Goal: Task Accomplishment & Management: Manage account settings

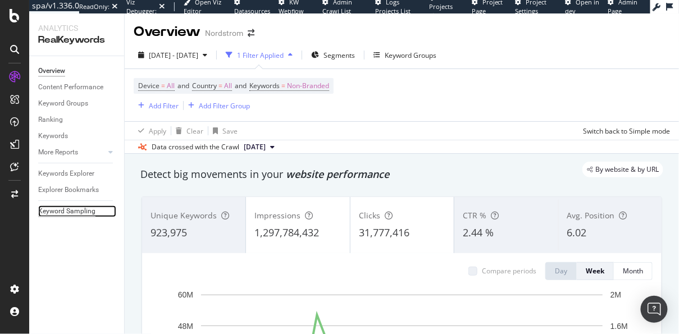
click at [38, 215] on div "Keyword Sampling" at bounding box center [66, 212] width 57 height 12
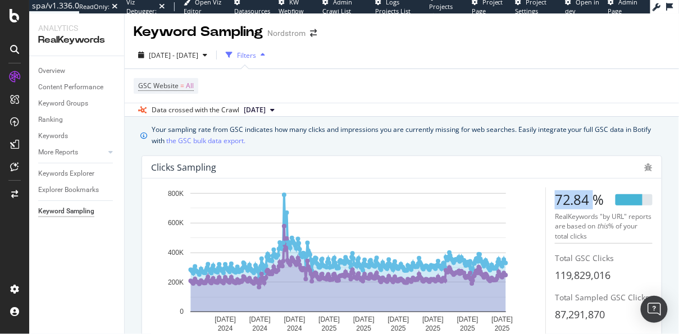
drag, startPoint x: 555, startPoint y: 201, endPoint x: 593, endPoint y: 202, distance: 38.2
click at [593, 202] on div "72.84 %" at bounding box center [579, 199] width 49 height 19
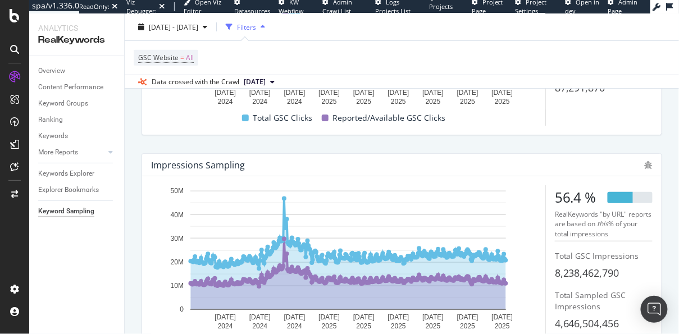
scroll to position [229, 0]
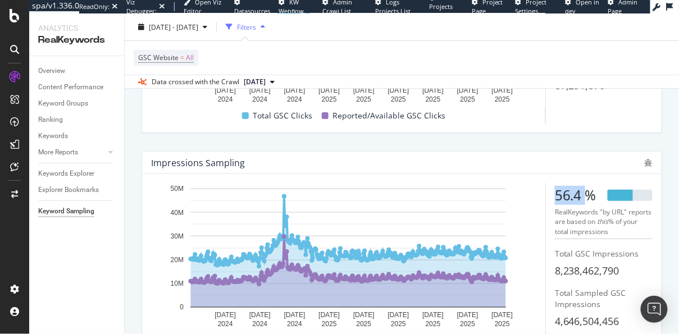
drag, startPoint x: 551, startPoint y: 198, endPoint x: 589, endPoint y: 198, distance: 37.6
click at [589, 198] on div "22 Sep. 2024 1 Nov. 2024 11 Dec. 2024 20 Jan. 2025 1 Mar. 2025 10 Apr. 2025 20 …" at bounding box center [402, 265] width 502 height 165
click at [589, 198] on div "56.4 %" at bounding box center [576, 195] width 42 height 19
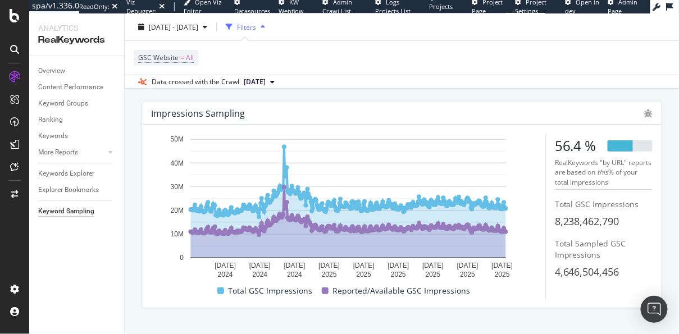
scroll to position [281, 0]
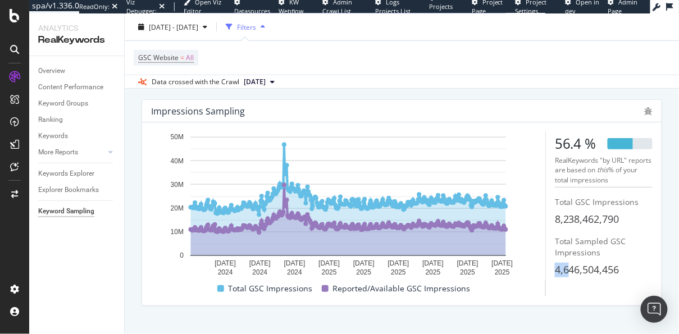
drag, startPoint x: 554, startPoint y: 270, endPoint x: 571, endPoint y: 271, distance: 16.9
click at [571, 271] on div "22 Sep. 2024 1 Nov. 2024 11 Dec. 2024 20 Jan. 2025 1 Mar. 2025 10 Apr. 2025 20 …" at bounding box center [402, 213] width 502 height 165
click at [567, 216] on span "8,238,462,790" at bounding box center [587, 218] width 65 height 13
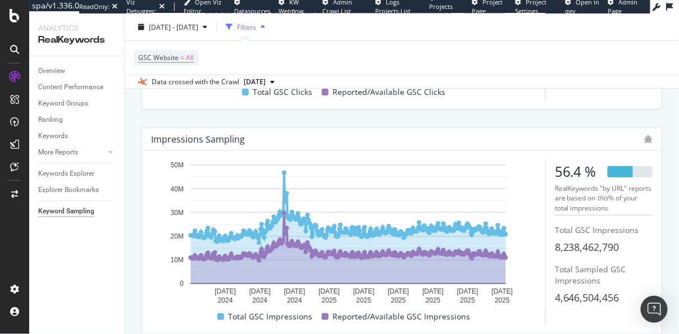
scroll to position [242, 0]
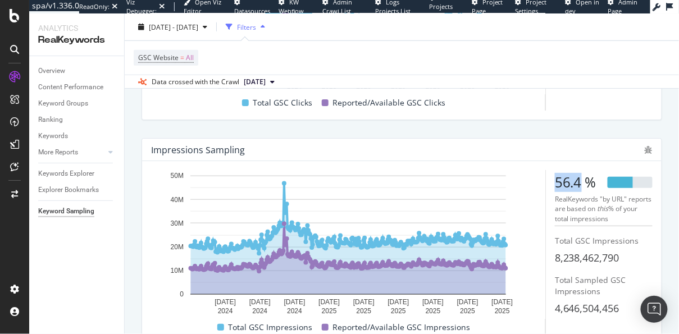
drag, startPoint x: 554, startPoint y: 180, endPoint x: 581, endPoint y: 184, distance: 27.3
click at [581, 184] on div "22 Sep. 2024 1 Nov. 2024 11 Dec. 2024 20 Jan. 2025 1 Mar. 2025 10 Apr. 2025 20 …" at bounding box center [402, 252] width 502 height 165
click at [551, 259] on div "22 Sep. 2024 1 Nov. 2024 11 Dec. 2024 20 Jan. 2025 1 Mar. 2025 10 Apr. 2025 20 …" at bounding box center [402, 252] width 502 height 165
drag, startPoint x: 555, startPoint y: 259, endPoint x: 568, endPoint y: 260, distance: 13.5
click at [568, 260] on div "22 Sep. 2024 1 Nov. 2024 11 Dec. 2024 20 Jan. 2025 1 Mar. 2025 10 Apr. 2025 20 …" at bounding box center [402, 252] width 502 height 165
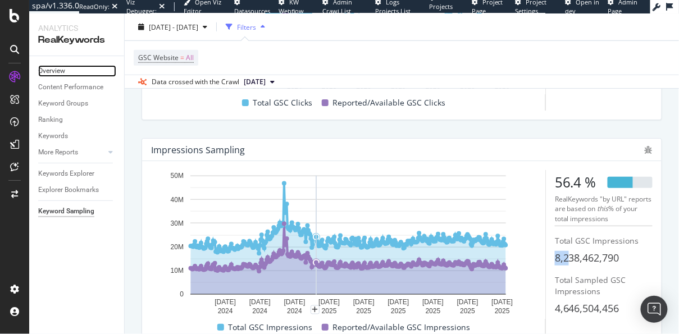
click at [69, 70] on link "Overview" at bounding box center [77, 71] width 78 height 12
click at [49, 71] on div "Overview" at bounding box center [51, 71] width 27 height 12
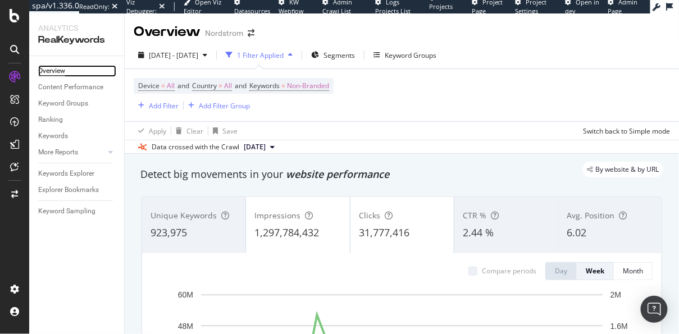
click at [49, 71] on div "Overview" at bounding box center [51, 71] width 27 height 12
click at [326, 87] on span "Non-Branded" at bounding box center [308, 86] width 42 height 16
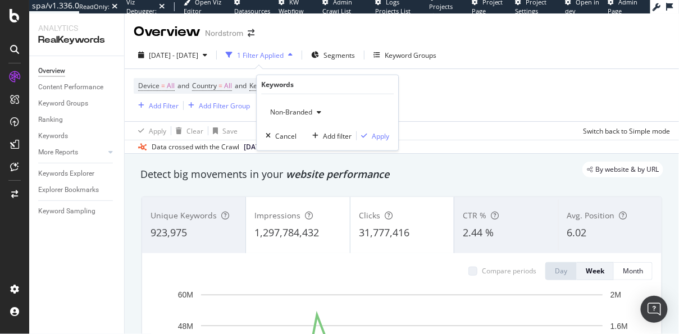
click at [302, 108] on span "Non-Branded" at bounding box center [289, 112] width 47 height 10
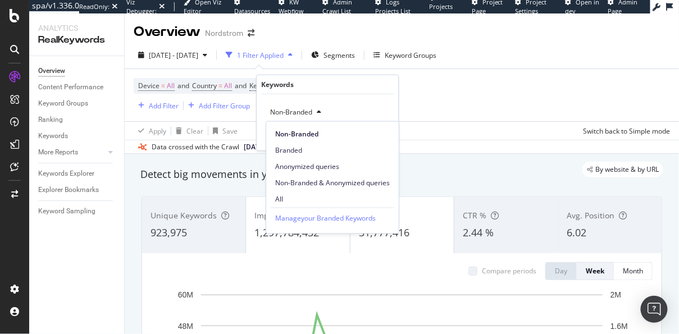
click at [467, 140] on div "Data crossed with the Crawl 2025 Aug. 7th" at bounding box center [402, 146] width 555 height 13
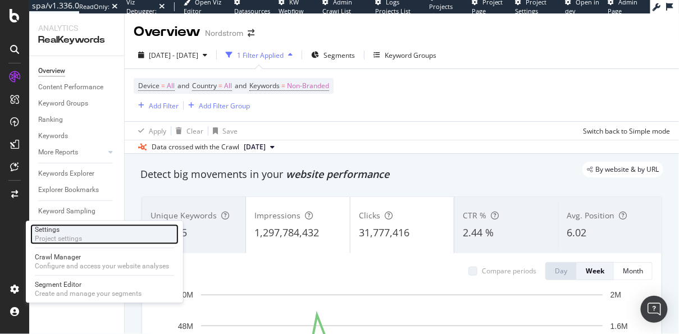
click at [54, 239] on div "Project settings" at bounding box center [58, 238] width 47 height 9
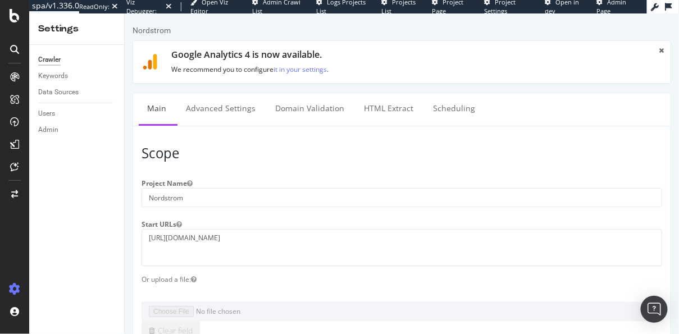
click at [57, 82] on div "Keywords" at bounding box center [81, 76] width 86 height 16
click at [56, 75] on div "Keywords" at bounding box center [53, 76] width 30 height 12
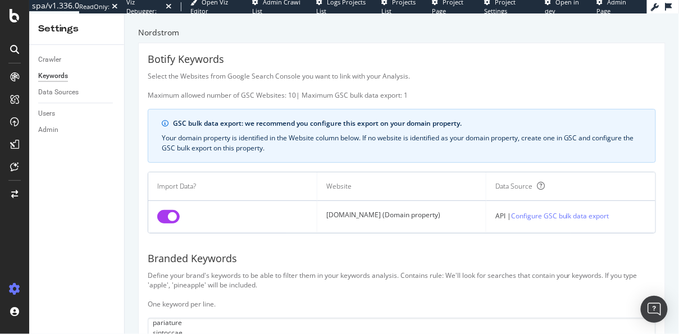
click at [132, 52] on div "Nordstrom Botify Keywords Select the Websites from Google Search Console you wa…" at bounding box center [402, 173] width 555 height 321
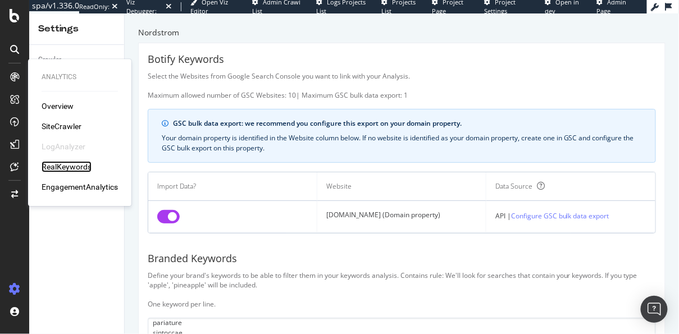
click at [69, 161] on div "RealKeywords" at bounding box center [67, 166] width 50 height 11
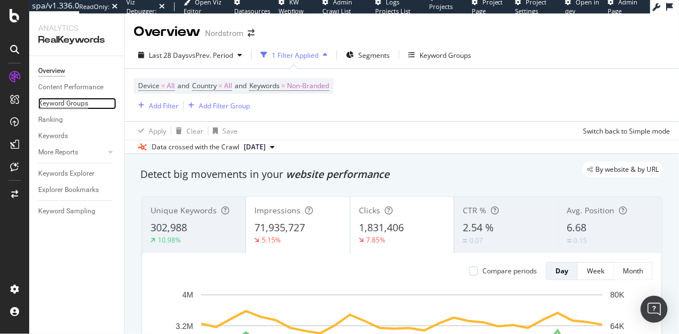
click at [67, 105] on div "Keyword Groups" at bounding box center [63, 104] width 50 height 12
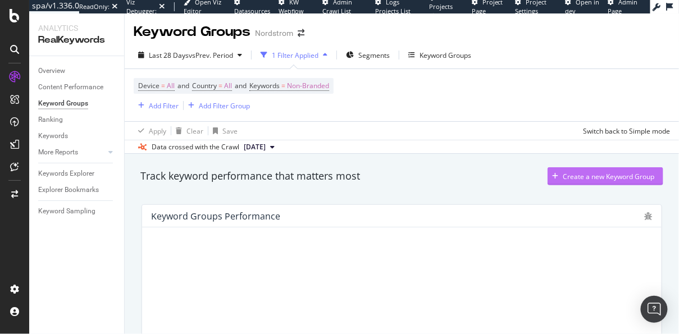
click at [561, 174] on div "button" at bounding box center [555, 176] width 15 height 7
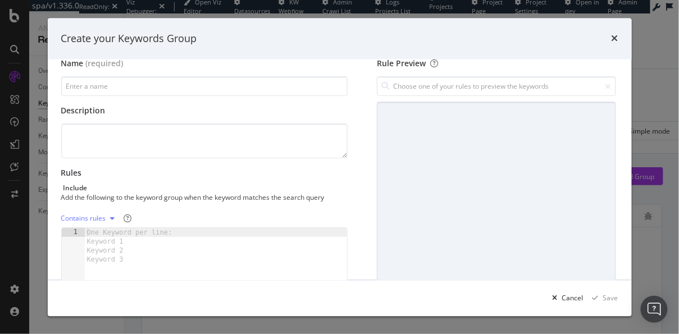
scroll to position [19, 0]
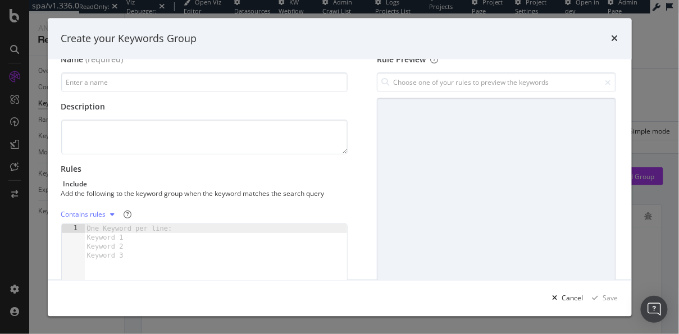
click at [216, 256] on div "modal" at bounding box center [216, 264] width 263 height 79
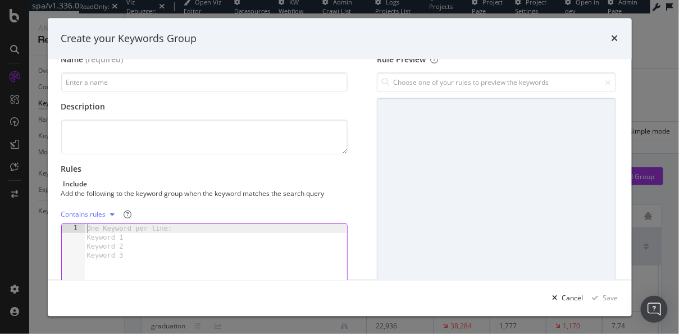
click at [170, 266] on div "modal" at bounding box center [216, 264] width 263 height 79
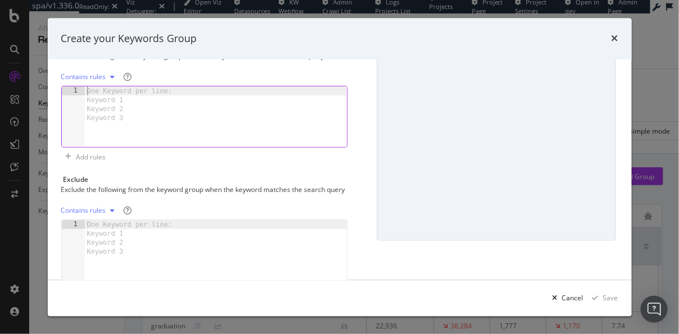
scroll to position [157, 0]
click at [630, 35] on div "Create your Keywords Group" at bounding box center [340, 39] width 584 height 42
click at [613, 37] on icon "times" at bounding box center [615, 38] width 7 height 9
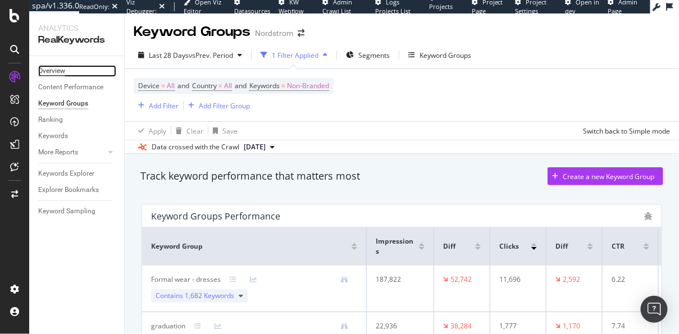
click at [52, 72] on div "Overview" at bounding box center [51, 71] width 27 height 12
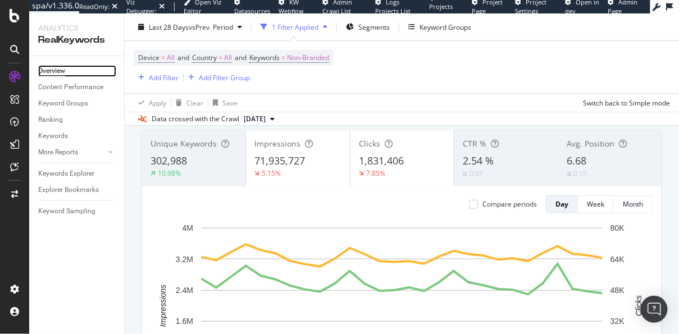
scroll to position [71, 0]
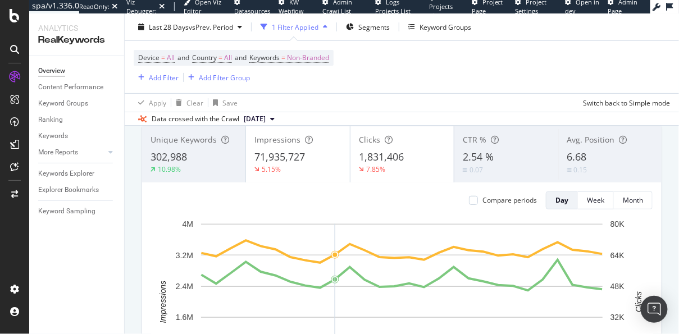
click at [492, 147] on div "CTR % 2.54 % 0.07" at bounding box center [506, 154] width 103 height 51
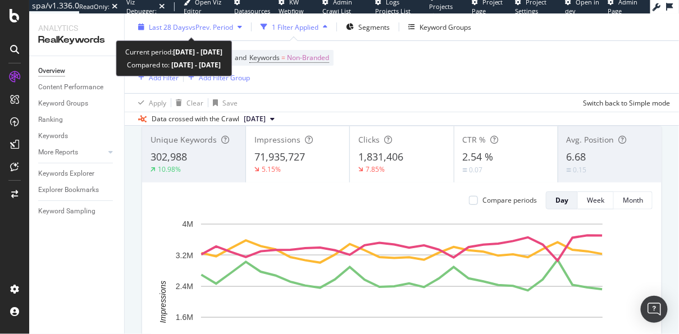
click at [178, 29] on span "Last 28 Days" at bounding box center [169, 27] width 40 height 10
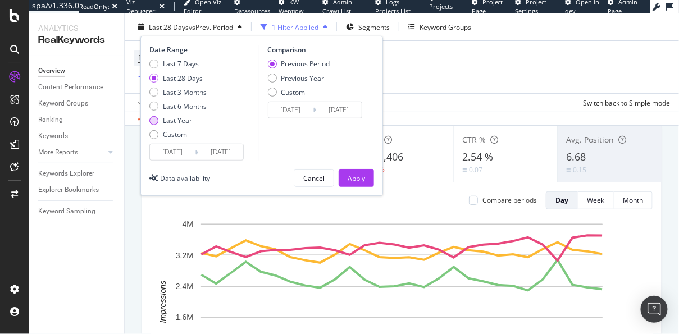
click at [170, 124] on div "Last Year" at bounding box center [177, 121] width 29 height 10
type input "2024/08/14"
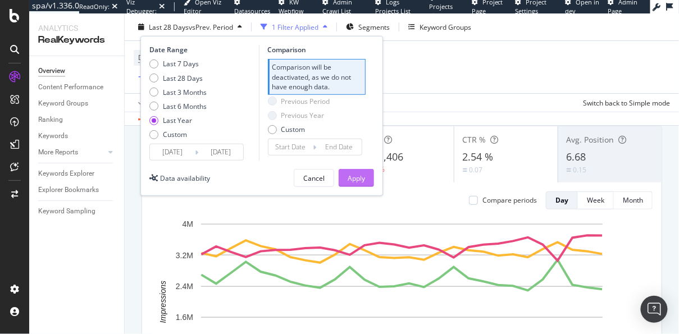
click at [358, 178] on div "Apply" at bounding box center [356, 178] width 17 height 10
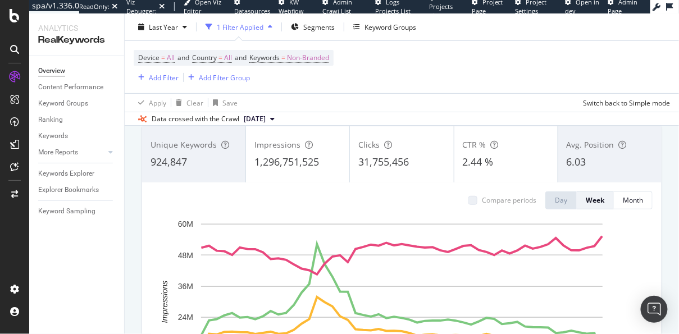
click at [320, 71] on div "Device = All and Country = All and Keywords = Non-Branded Add Filter Add Filter…" at bounding box center [234, 67] width 200 height 34
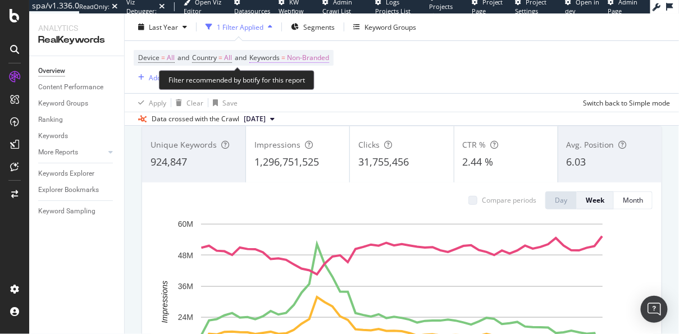
click at [320, 52] on span "Non-Branded" at bounding box center [308, 58] width 42 height 16
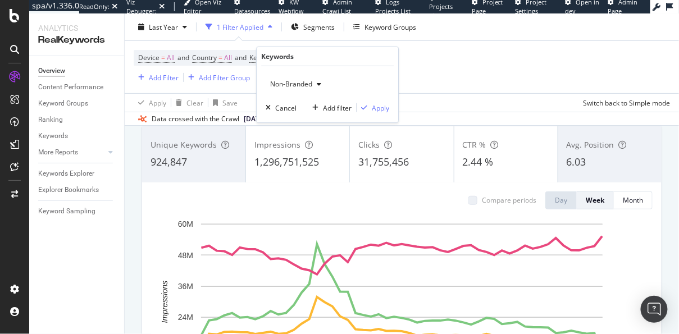
click at [318, 79] on div "Non-Branded" at bounding box center [296, 84] width 60 height 17
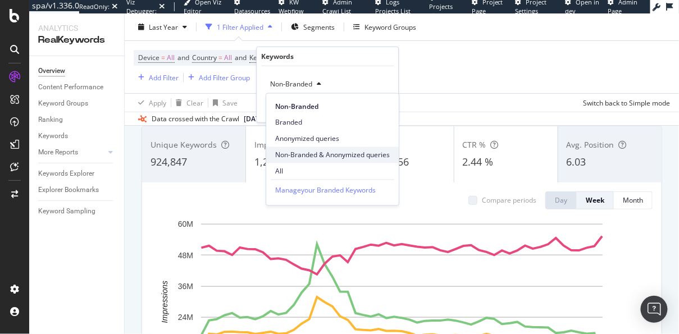
click at [310, 154] on span "Non-Branded & Anonymized queries" at bounding box center [332, 155] width 115 height 10
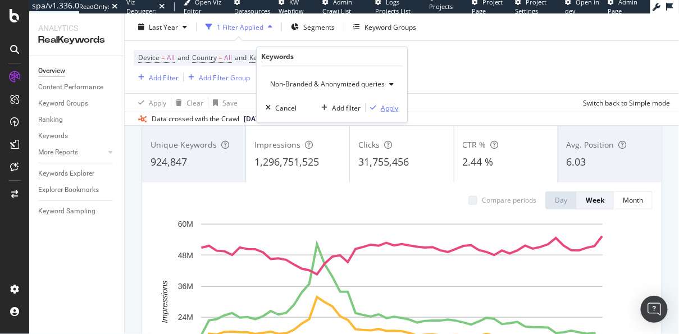
click at [398, 103] on div "Apply" at bounding box center [389, 108] width 17 height 10
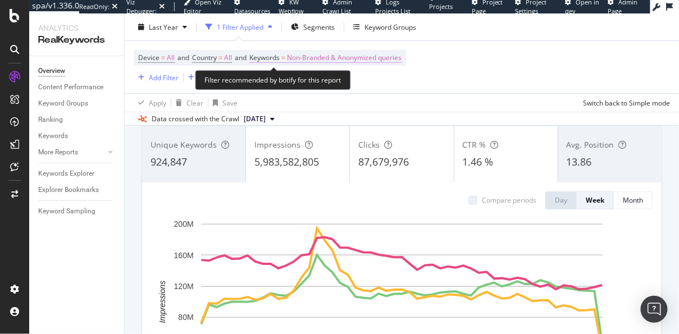
click at [355, 58] on span "Non-Branded & Anonymized queries" at bounding box center [344, 58] width 115 height 16
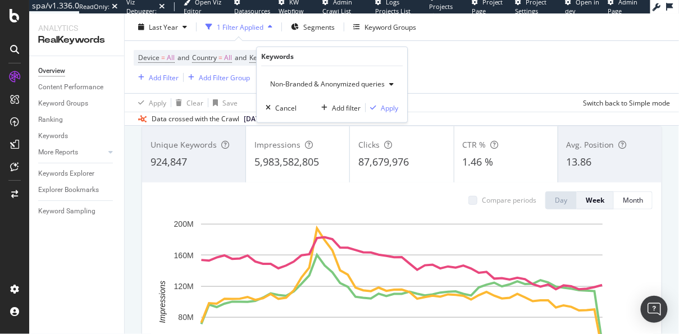
click at [331, 83] on span "Non-Branded & Anonymized queries" at bounding box center [325, 84] width 119 height 10
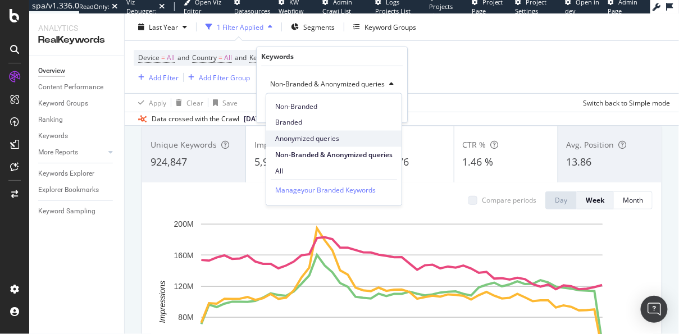
click at [314, 139] on span "Anonymized queries" at bounding box center [333, 139] width 117 height 10
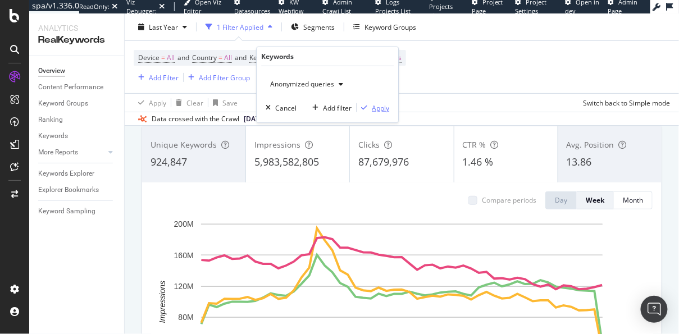
click at [375, 110] on div "Apply" at bounding box center [380, 108] width 17 height 10
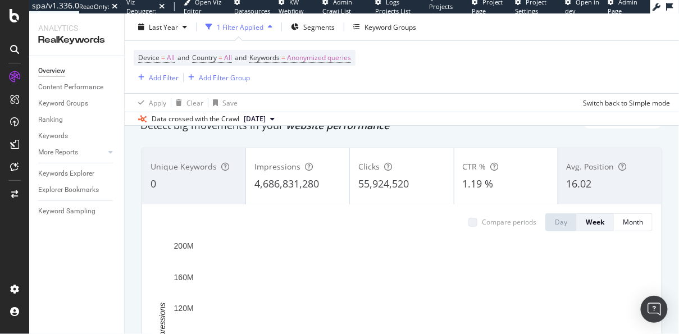
scroll to position [49, 0]
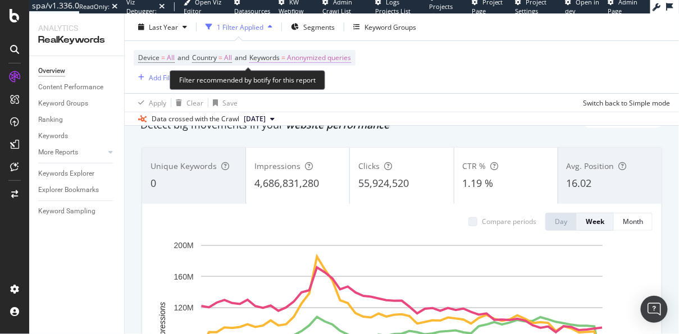
click at [320, 56] on span "Anonymized queries" at bounding box center [319, 58] width 64 height 16
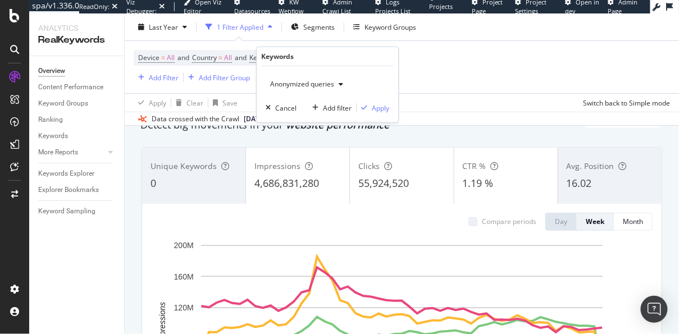
click at [306, 107] on div "Cancel Add filter Apply" at bounding box center [325, 107] width 128 height 11
click at [306, 92] on div "Anonymized queries" at bounding box center [307, 84] width 82 height 17
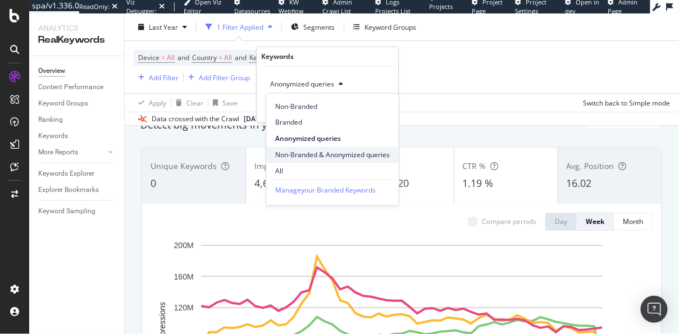
click at [329, 153] on span "Non-Branded & Anonymized queries" at bounding box center [332, 155] width 115 height 10
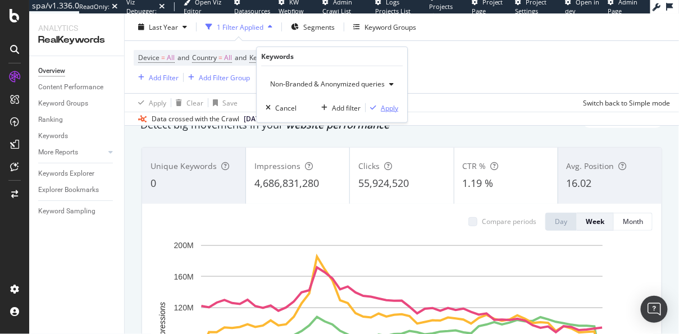
click at [385, 108] on div "Apply" at bounding box center [389, 108] width 17 height 10
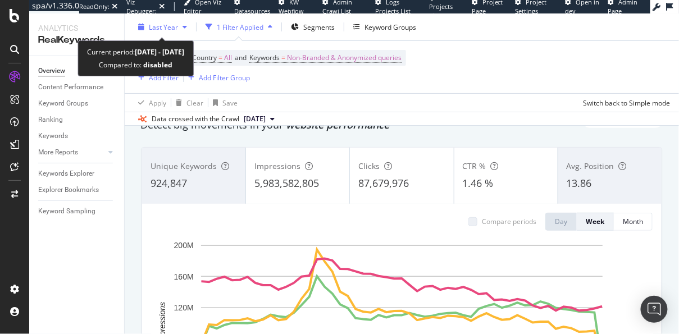
click at [180, 35] on button "Last Year" at bounding box center [163, 27] width 58 height 18
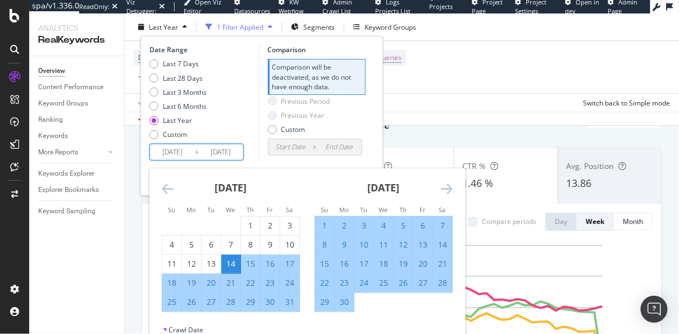
click at [234, 153] on input "2025/08/13" at bounding box center [220, 152] width 45 height 16
click at [238, 153] on input "2025/08/13" at bounding box center [220, 152] width 45 height 16
click at [458, 109] on div "Apply Clear Save Switch back to Simple mode" at bounding box center [402, 102] width 555 height 19
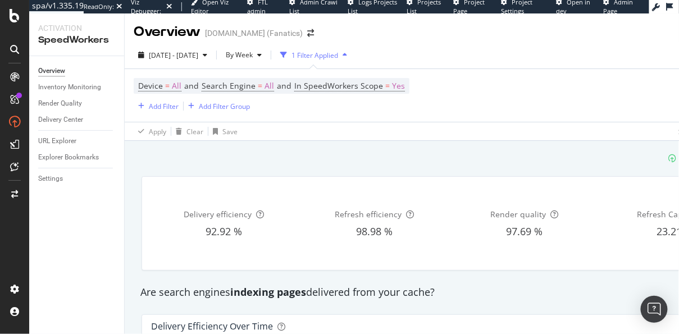
scroll to position [184, 0]
